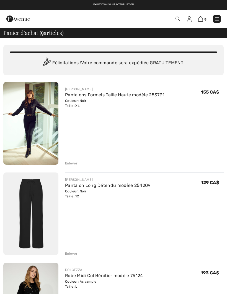
click at [69, 165] on div "Enlever" at bounding box center [71, 163] width 12 height 5
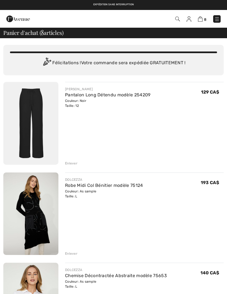
click at [68, 164] on div "Enlever" at bounding box center [71, 163] width 12 height 5
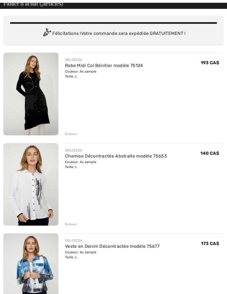
scroll to position [29, 0]
click at [67, 136] on div "Enlever" at bounding box center [71, 134] width 12 height 5
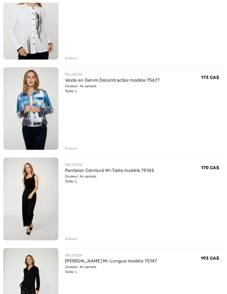
scroll to position [105, 0]
click at [69, 150] on div "Enlever" at bounding box center [71, 148] width 12 height 5
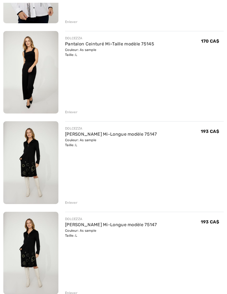
scroll to position [141, 0]
click at [67, 205] on div "DOLCEZZA Chemise Décontractée Abstraite modèle 75653 Couleur: As sample Taille:…" at bounding box center [113, 163] width 220 height 446
click at [69, 204] on div "Enlever" at bounding box center [71, 202] width 12 height 5
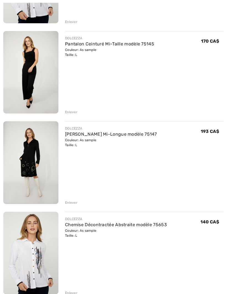
click at [68, 294] on div "Enlever" at bounding box center [71, 292] width 12 height 5
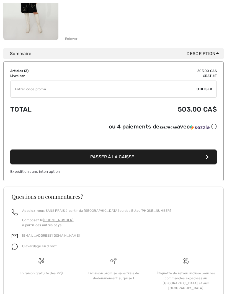
scroll to position [307, 0]
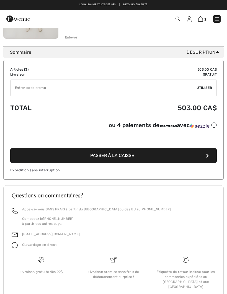
click at [183, 261] on img at bounding box center [186, 260] width 6 height 6
click at [174, 275] on div "Étiquette de retour incluse pour les commandes expédiées au [GEOGRAPHIC_DATA] e…" at bounding box center [185, 279] width 63 height 20
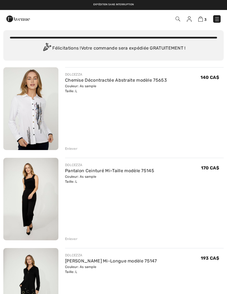
scroll to position [0, 0]
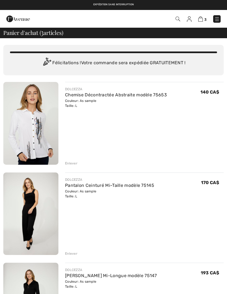
click at [214, 21] on img at bounding box center [217, 19] width 6 height 6
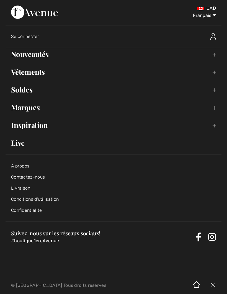
click at [16, 189] on link "Livraison" at bounding box center [20, 188] width 19 height 5
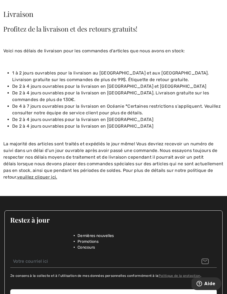
scroll to position [28, 0]
click at [37, 179] on u "veuillez cliquer ici." at bounding box center [37, 176] width 40 height 5
